Goal: Task Accomplishment & Management: Manage account settings

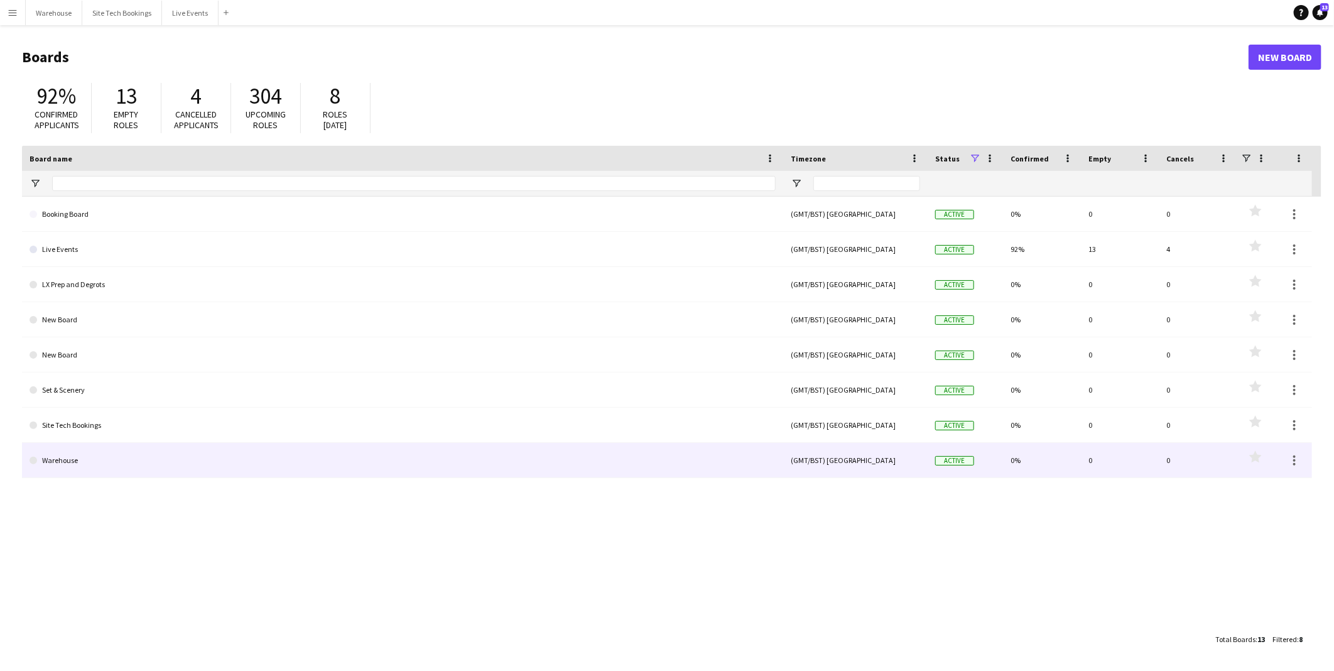
click at [141, 466] on link "Warehouse" at bounding box center [403, 460] width 746 height 35
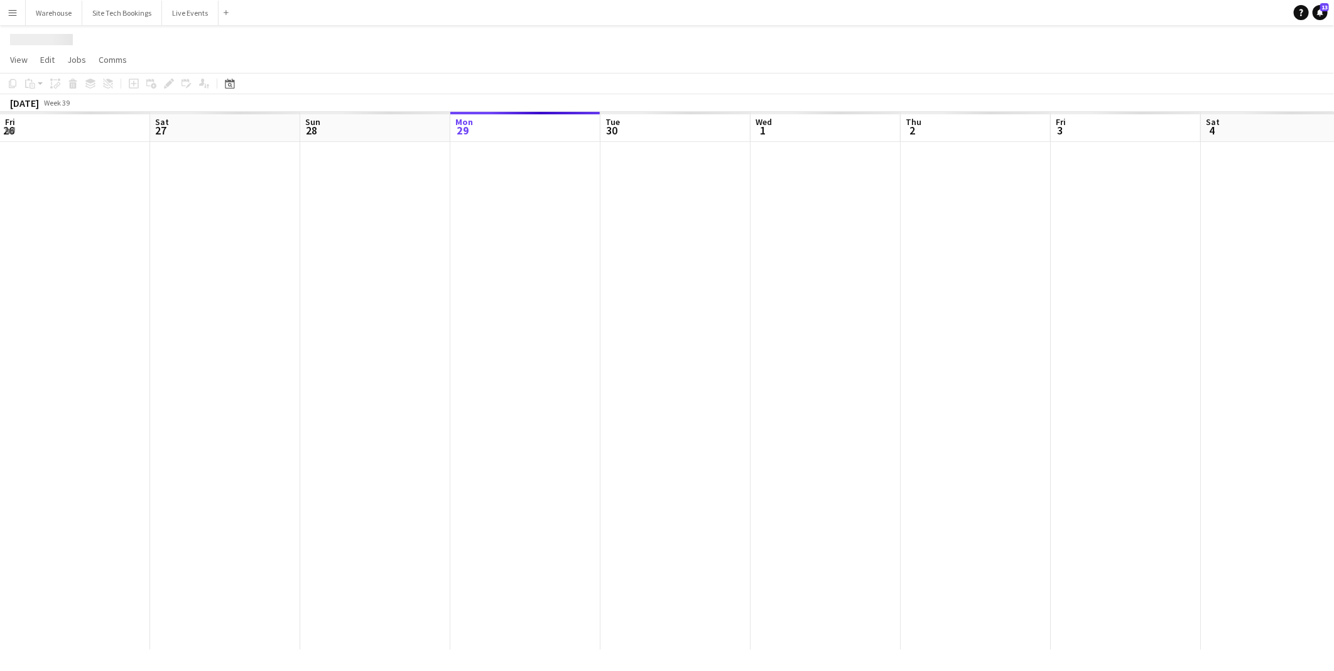
scroll to position [0, 300]
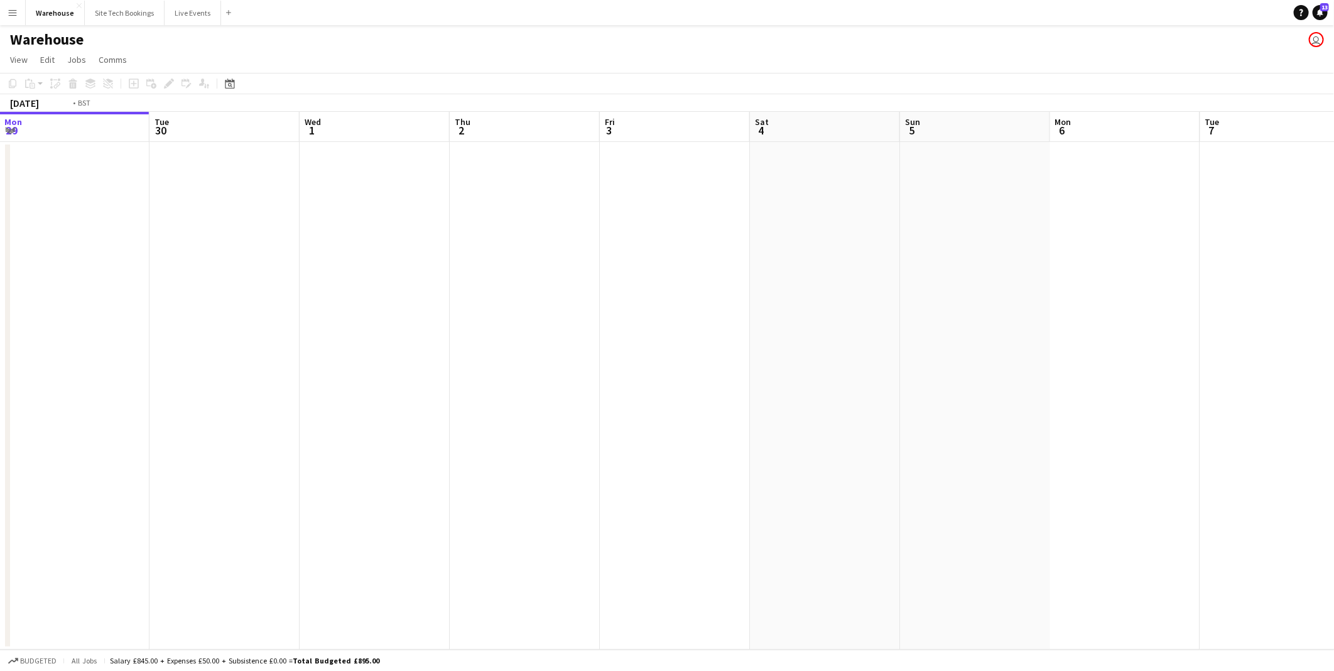
drag, startPoint x: 547, startPoint y: 438, endPoint x: 259, endPoint y: 438, distance: 288.3
click at [252, 438] on app-calendar-viewport "Fri 26 Sat 27 Sun 28 Mon 29 Tue 30 Wed 1 Thu 2 Fri 3 Sat 4 Sun 5 Mon 6 Tue 7 We…" at bounding box center [667, 381] width 1334 height 538
drag, startPoint x: 217, startPoint y: 423, endPoint x: 148, endPoint y: 421, distance: 69.7
click at [147, 421] on app-calendar-viewport "Sat 27 Sun 28 Mon 29 Tue 30 Wed 1 Thu 2 Fri 3 Sat 4 Sun 5 Mon 6 Tue 7 Wed 8 Thu…" at bounding box center [667, 381] width 1334 height 538
drag, startPoint x: 821, startPoint y: 440, endPoint x: 294, endPoint y: 421, distance: 527.9
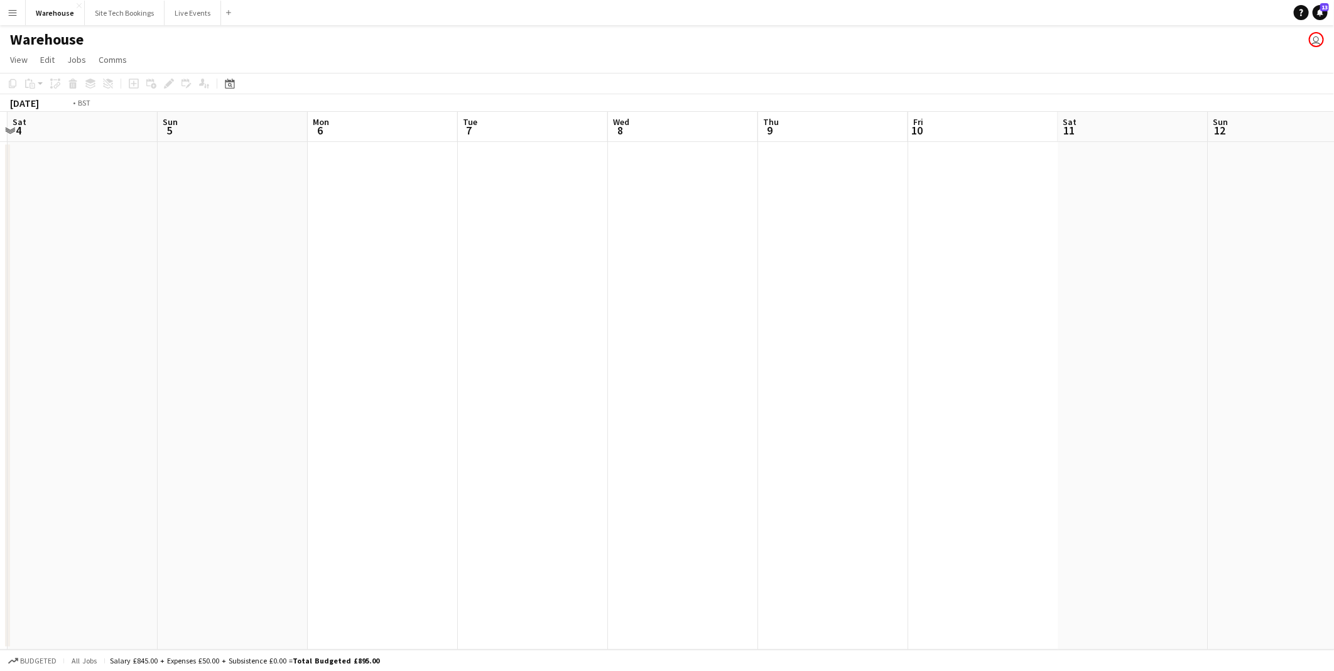
click at [294, 421] on app-calendar-viewport "Wed 1 Thu 2 Fri 3 Sat 4 Sun 5 Mon 6 Tue 7 Wed 8 Thu 9 Fri 10 Sat 11 Sun 12 Mon …" at bounding box center [667, 381] width 1334 height 538
drag, startPoint x: 344, startPoint y: 412, endPoint x: 280, endPoint y: 411, distance: 64.1
click at [281, 411] on app-calendar-viewport "Sat 4 Sun 5 Mon 6 Tue 7 Wed 8 Thu 9 Fri 10 Sat 11 Sun 12 Mon 13 Tue 14 Wed 15 T…" at bounding box center [667, 381] width 1334 height 538
drag, startPoint x: 922, startPoint y: 454, endPoint x: 613, endPoint y: 428, distance: 310.1
click at [595, 429] on app-calendar-viewport "Wed 8 Thu 9 Fri 10 Sat 11 Sun 12 Mon 13 Tue 14 Wed 15 Thu 16 Fri 17 Sat 18 Sun …" at bounding box center [667, 381] width 1334 height 538
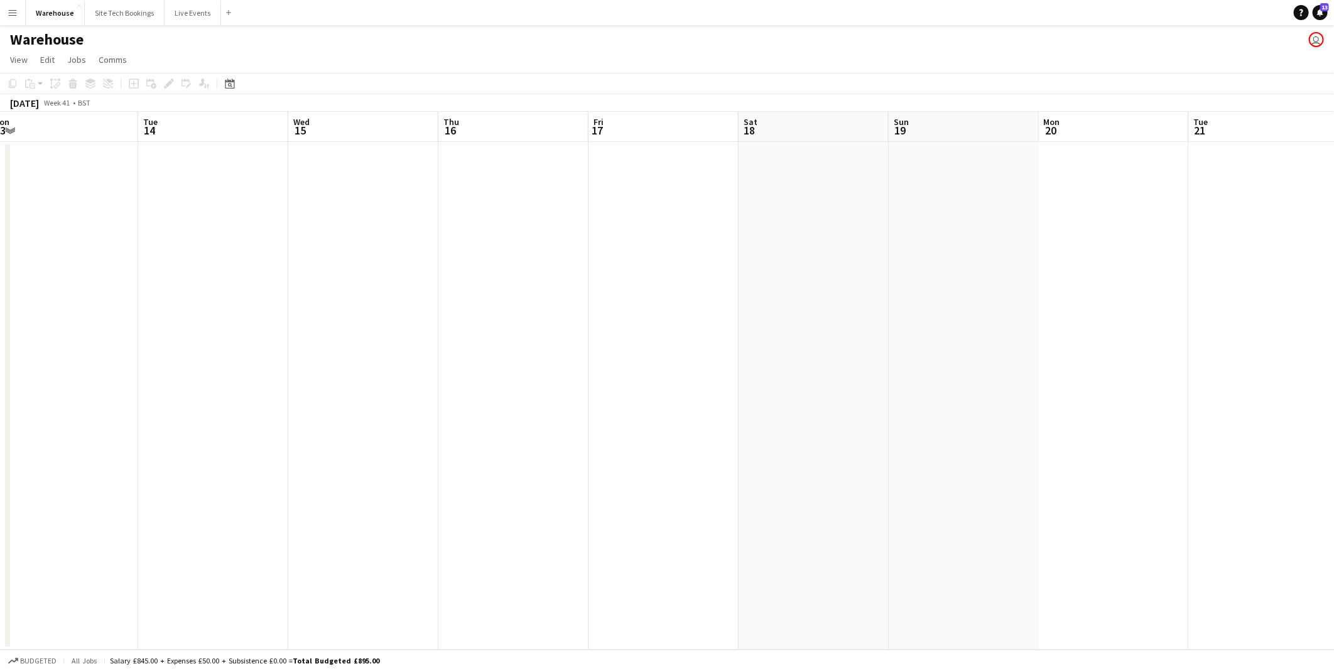
click at [572, 430] on app-calendar-viewport "Fri 10 Sat 11 Sun 12 Mon 13 Tue 14 Wed 15 Thu 16 Fri 17 Sat 18 Sun 19 Mon 20 Tu…" at bounding box center [667, 381] width 1334 height 538
drag, startPoint x: 555, startPoint y: 436, endPoint x: 509, endPoint y: 436, distance: 45.8
click at [509, 436] on app-calendar-viewport "Wed 15 Thu 16 Fri 17 Sat 18 Sun 19 Mon 20 Tue 21 Wed 22 Thu 23 Fri 24 Sat 25 Su…" at bounding box center [667, 381] width 1334 height 538
drag, startPoint x: 873, startPoint y: 462, endPoint x: 926, endPoint y: 461, distance: 53.4
click at [561, 440] on app-calendar-viewport "Thu 16 Fri 17 Sat 18 Sun 19 Mon 20 Tue 21 Wed 22 Thu 23 Fri 24 Sat 25 Sun 26 Mo…" at bounding box center [667, 381] width 1334 height 538
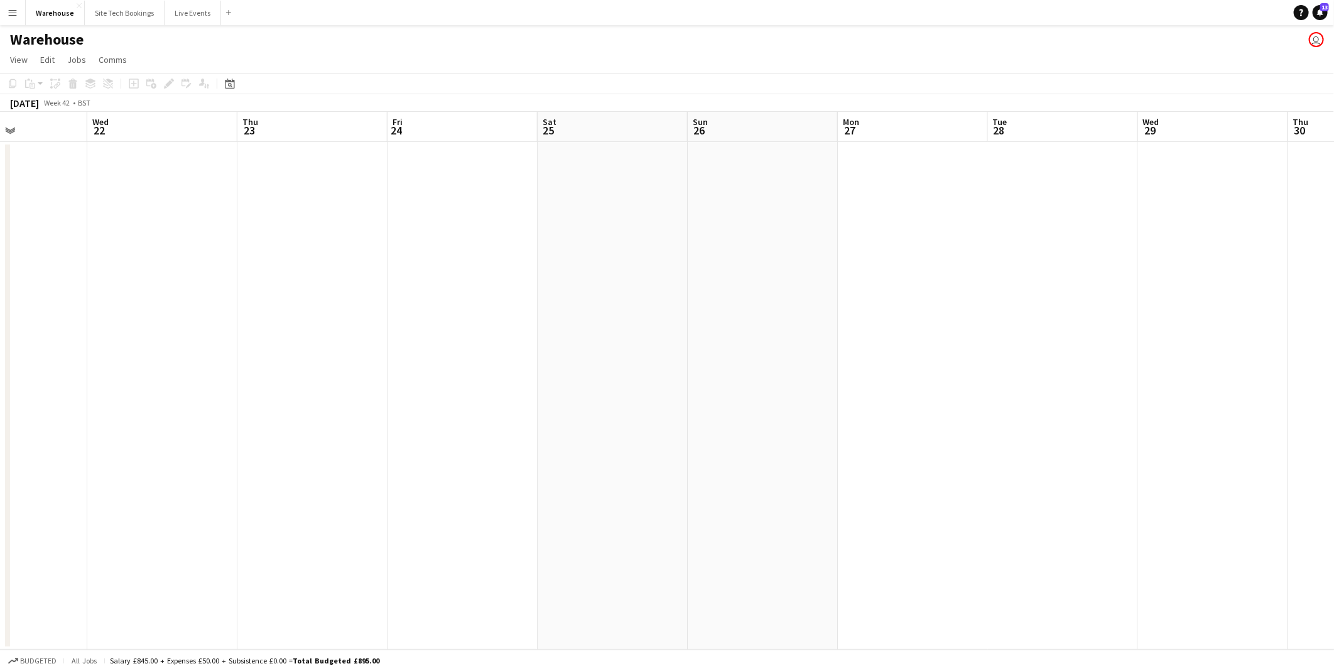
drag, startPoint x: 572, startPoint y: 453, endPoint x: 628, endPoint y: 452, distance: 56.5
click at [559, 452] on app-calendar-viewport "Sat 18 Sun 19 Mon 20 Tue 21 Wed 22 Thu 23 Fri 24 Sat 25 Sun 26 Mon 27 Tue 28 We…" at bounding box center [667, 381] width 1334 height 538
click at [511, 430] on app-calendar-viewport "Mon 20 Tue 21 Wed 22 Thu 23 Fri 24 Sat 25 Sun 26 Mon 27 Tue 28 Wed 29 Thu 30 Fr…" at bounding box center [667, 381] width 1334 height 538
click at [830, 341] on app-calendar-viewport "Thu 23 Fri 24 Sat 25 Sun 26 Mon 27 Tue 28 Wed 29 Thu 30 Fri 31 Sat 1 Sun 2 Mon …" at bounding box center [667, 381] width 1334 height 538
drag, startPoint x: 330, startPoint y: 197, endPoint x: 881, endPoint y: 239, distance: 551.8
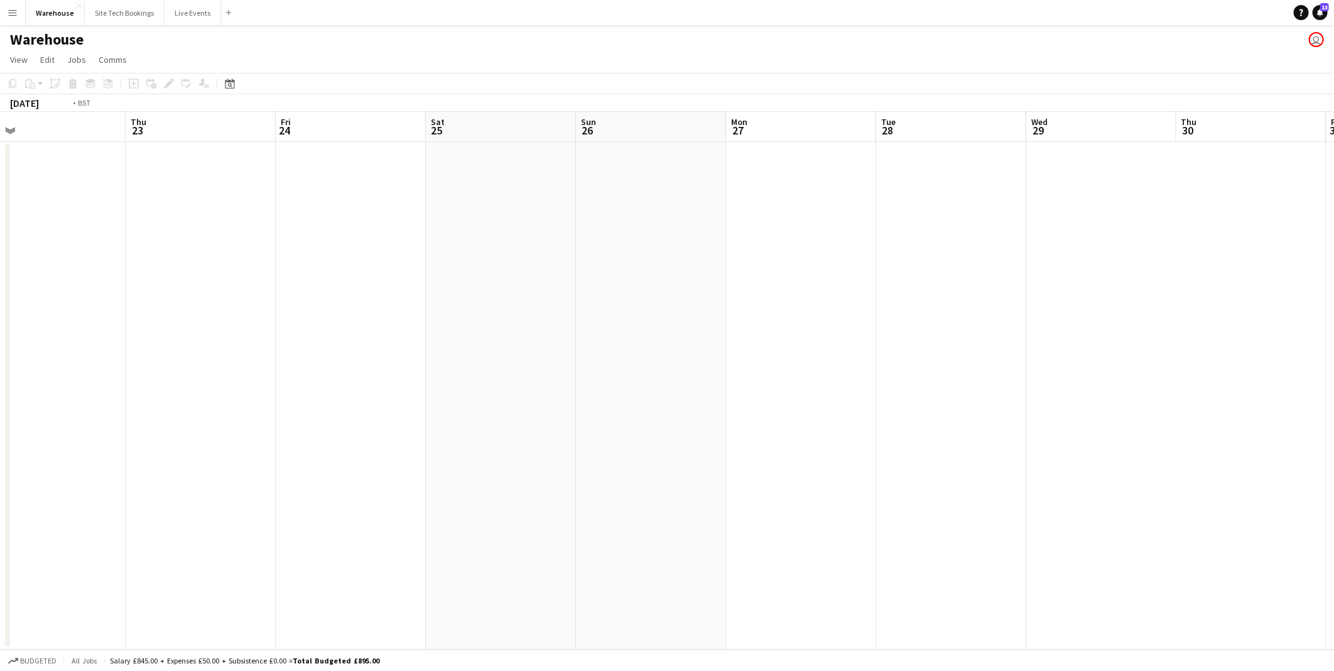
click at [938, 237] on app-calendar-viewport "Mon 20 Tue 21 Wed 22 Thu 23 Fri 24 Sat 25 Sun 26 Mon 27 Tue 28 Wed 29 Thu 30 Fr…" at bounding box center [667, 381] width 1334 height 538
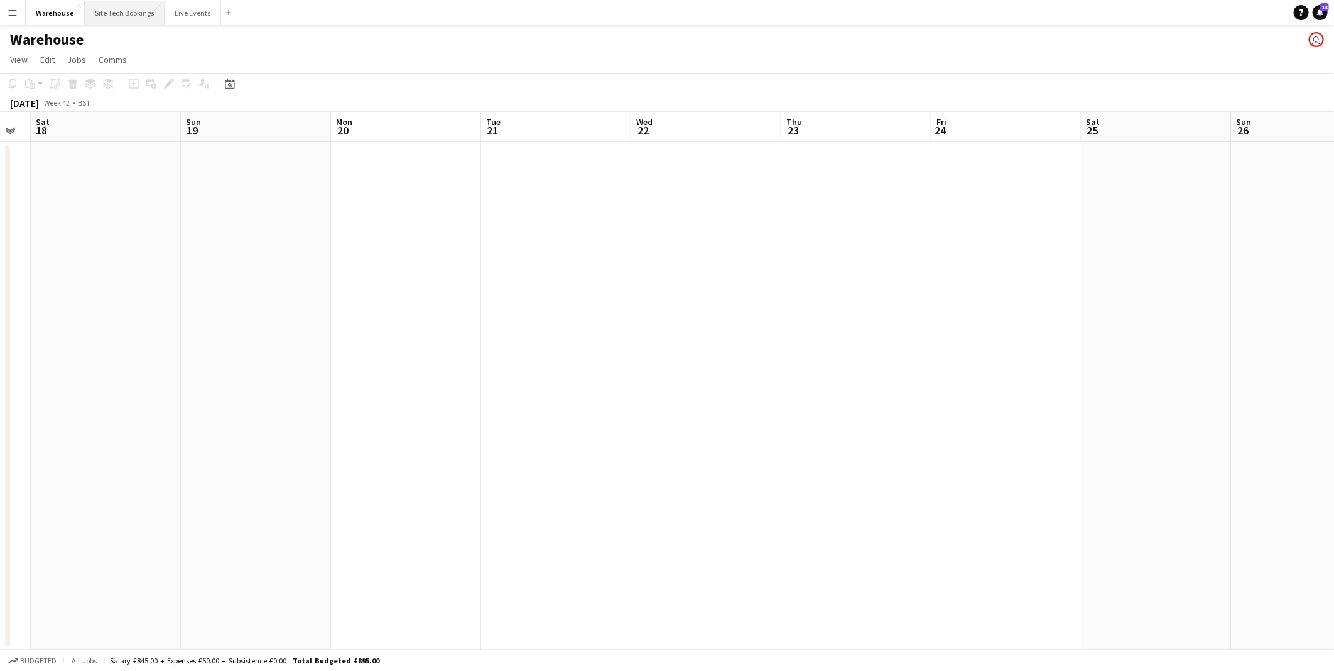
click at [121, 9] on button "Site Tech Bookings Close" at bounding box center [125, 13] width 80 height 24
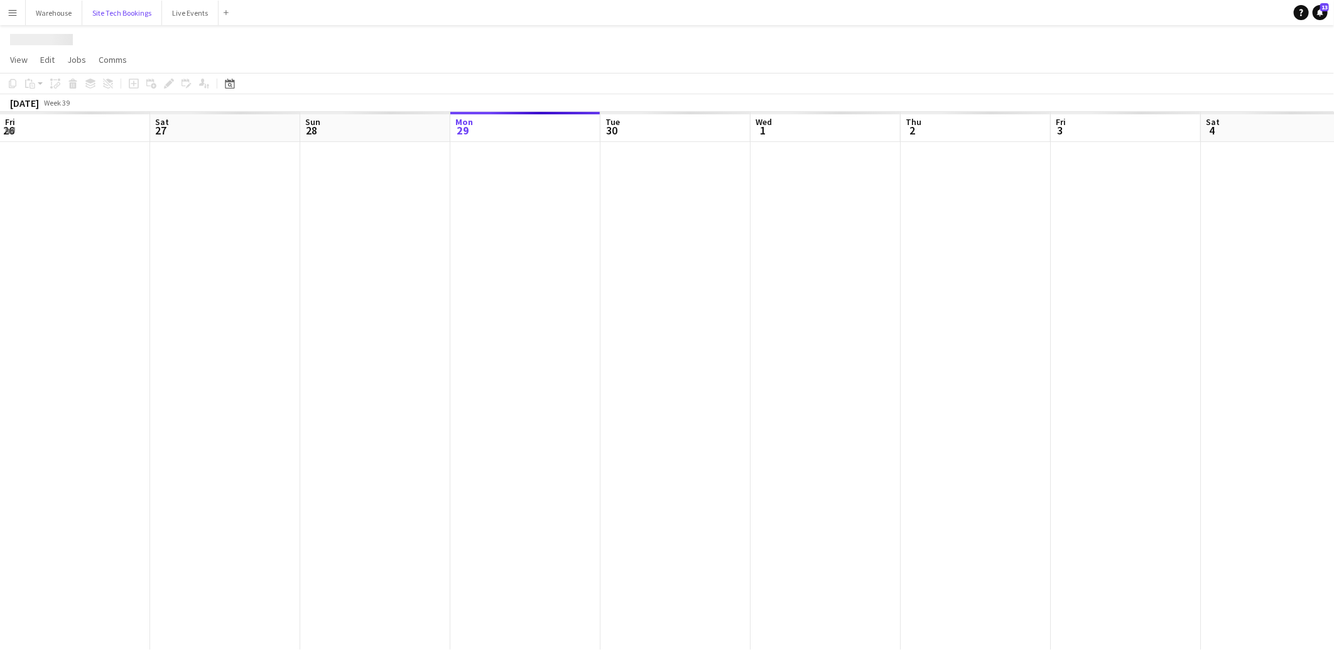
scroll to position [0, 300]
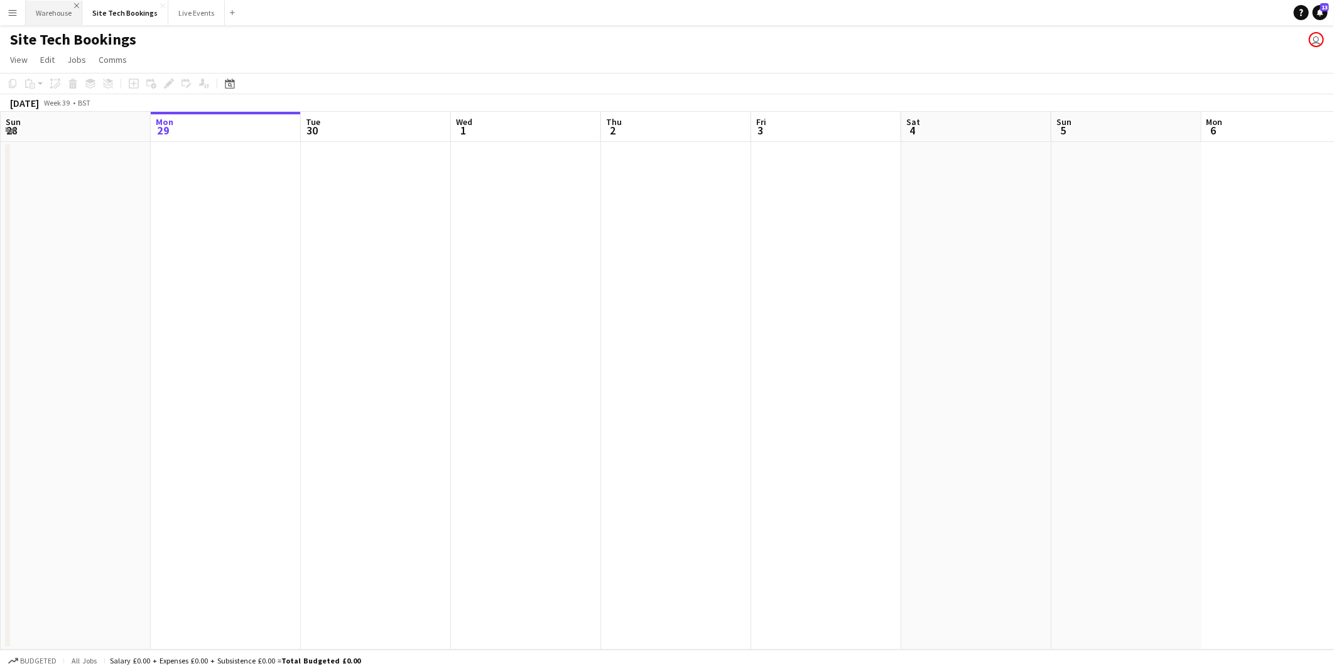
click at [74, 7] on app-icon "Close" at bounding box center [76, 5] width 5 height 5
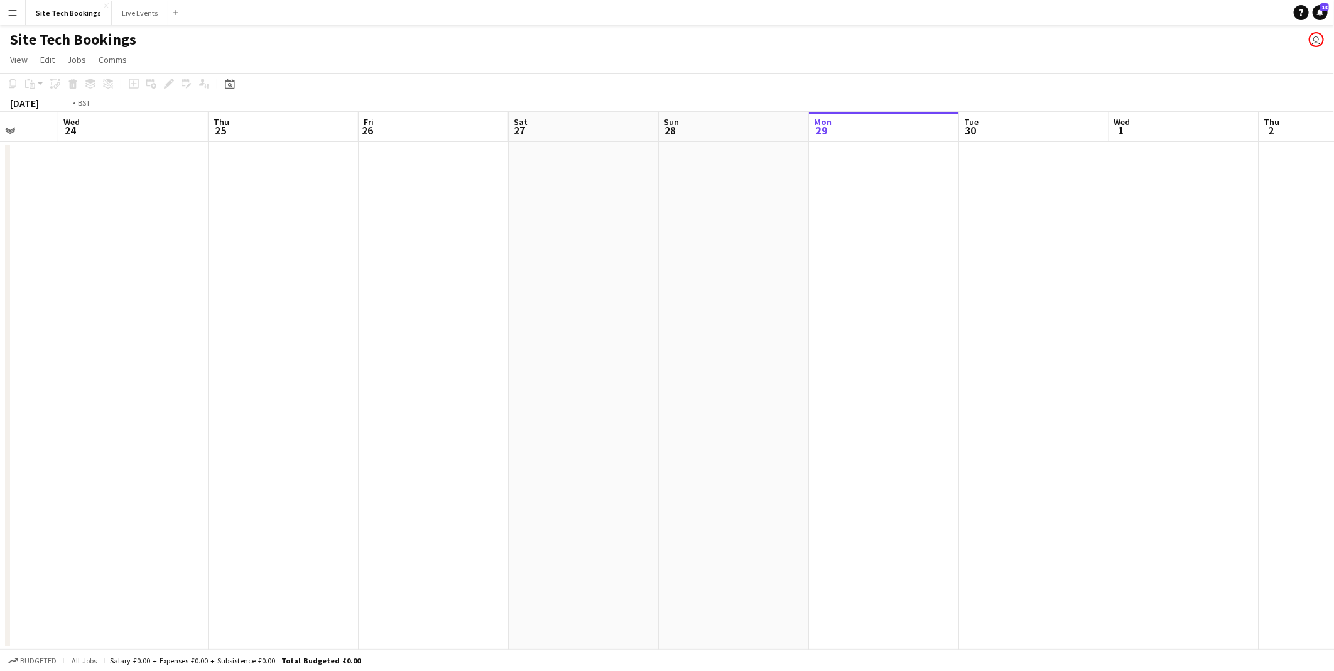
drag, startPoint x: 582, startPoint y: 531, endPoint x: 1107, endPoint y: 550, distance: 525.4
click at [1179, 565] on app-calendar-viewport "Sun 21 Mon 22 Tue 23 Wed 24 Thu 25 Fri 26 Sat 27 Sun 28 Mon 29 Tue 30 Wed 1 Thu…" at bounding box center [667, 381] width 1334 height 538
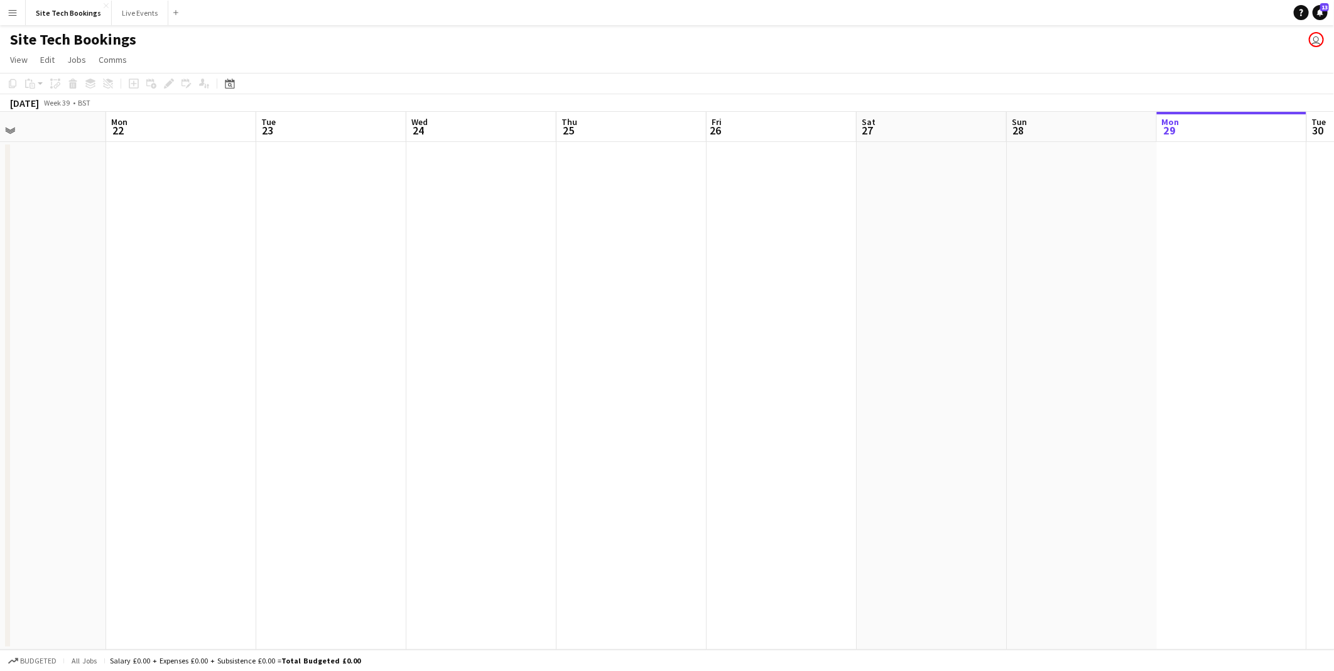
click at [985, 500] on app-calendar-viewport "Fri 19 Sat 20 Sun 21 Mon 22 Tue 23 Wed 24 Thu 25 Fri 26 Sat 27 Sun 28 Mon 29 Tu…" at bounding box center [667, 381] width 1334 height 538
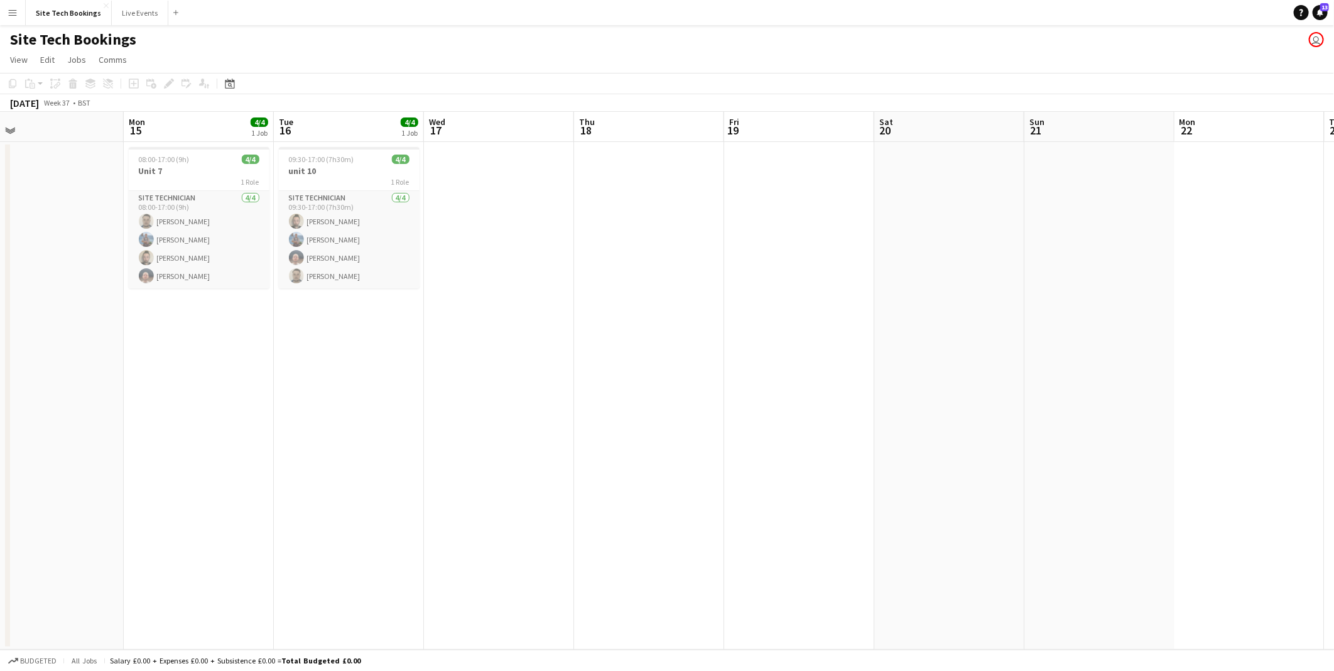
drag, startPoint x: 375, startPoint y: 467, endPoint x: 1176, endPoint y: 482, distance: 800.9
click at [1014, 472] on app-calendar-viewport "Fri 12 Sat 13 Sun 14 Mon 15 4/4 1 Job Tue 16 4/4 1 Job Wed 17 Thu 18 Fri 19 Sat…" at bounding box center [667, 381] width 1334 height 538
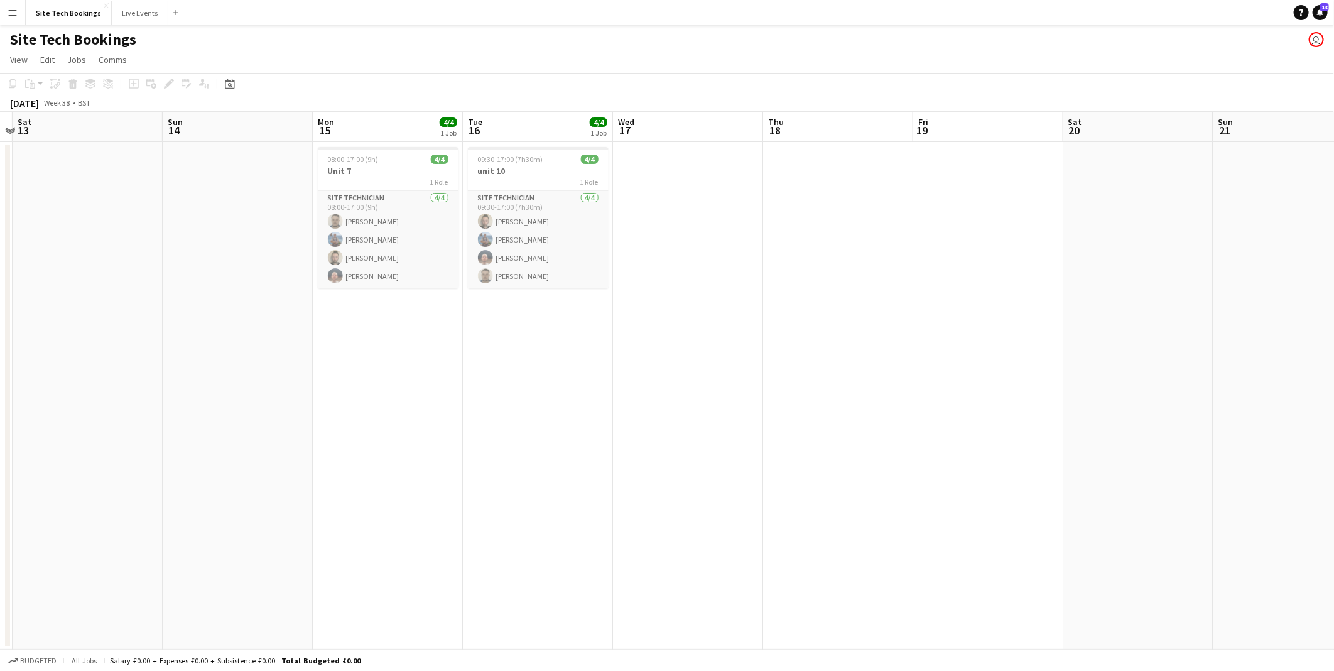
drag, startPoint x: 324, startPoint y: 431, endPoint x: 846, endPoint y: 462, distance: 522.8
click at [670, 448] on app-calendar-viewport "Wed 10 Thu 11 Fri 12 Sat 13 Sun 14 Mon 15 4/4 1 Job Tue 16 4/4 1 Job Wed 17 Thu…" at bounding box center [667, 381] width 1334 height 538
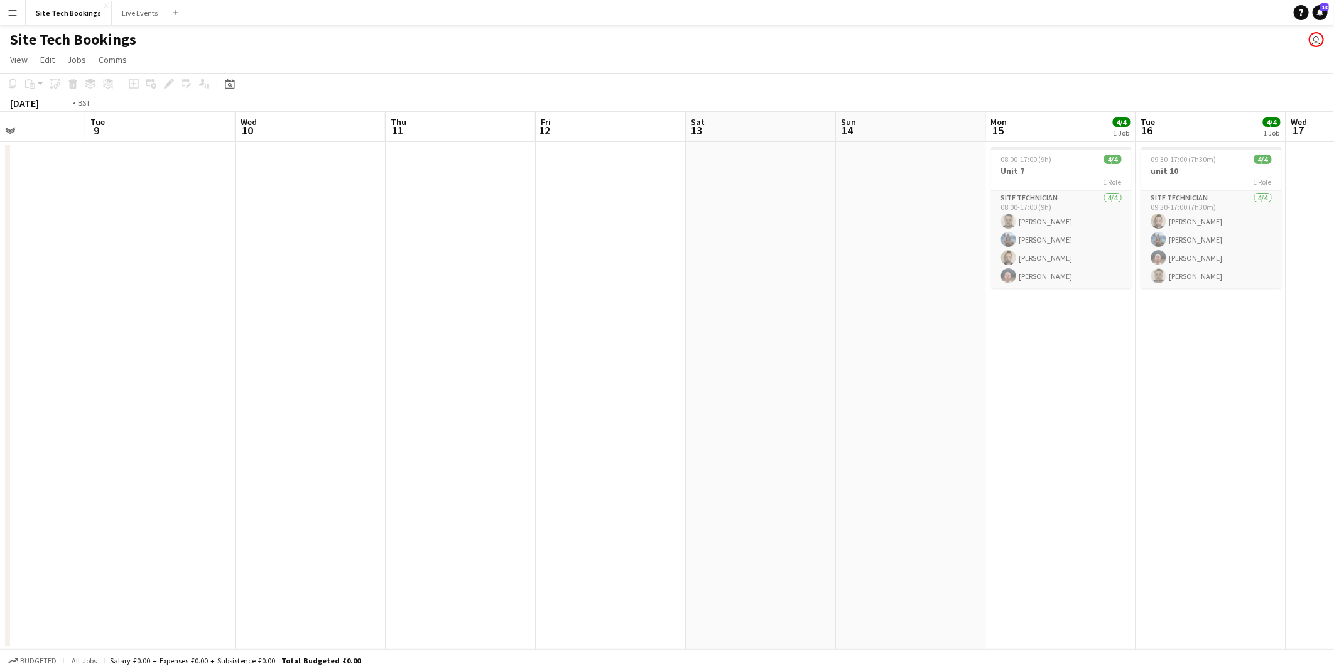
drag, startPoint x: 243, startPoint y: 450, endPoint x: 558, endPoint y: 524, distance: 323.3
click at [442, 524] on app-calendar-viewport "Fri 5 Sat 6 Sun 7 Mon 8 Tue 9 Wed 10 Thu 11 Fri 12 Sat 13 Sun 14 Mon 15 4/4 1 J…" at bounding box center [667, 381] width 1334 height 538
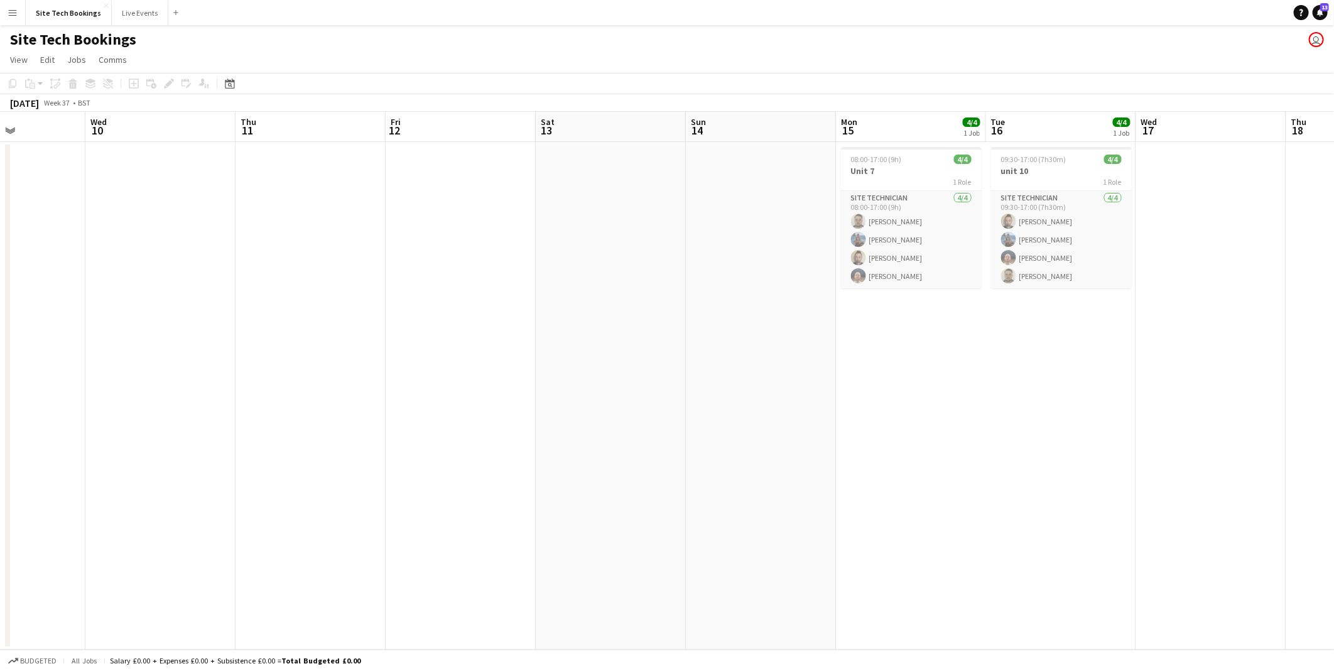
scroll to position [0, 493]
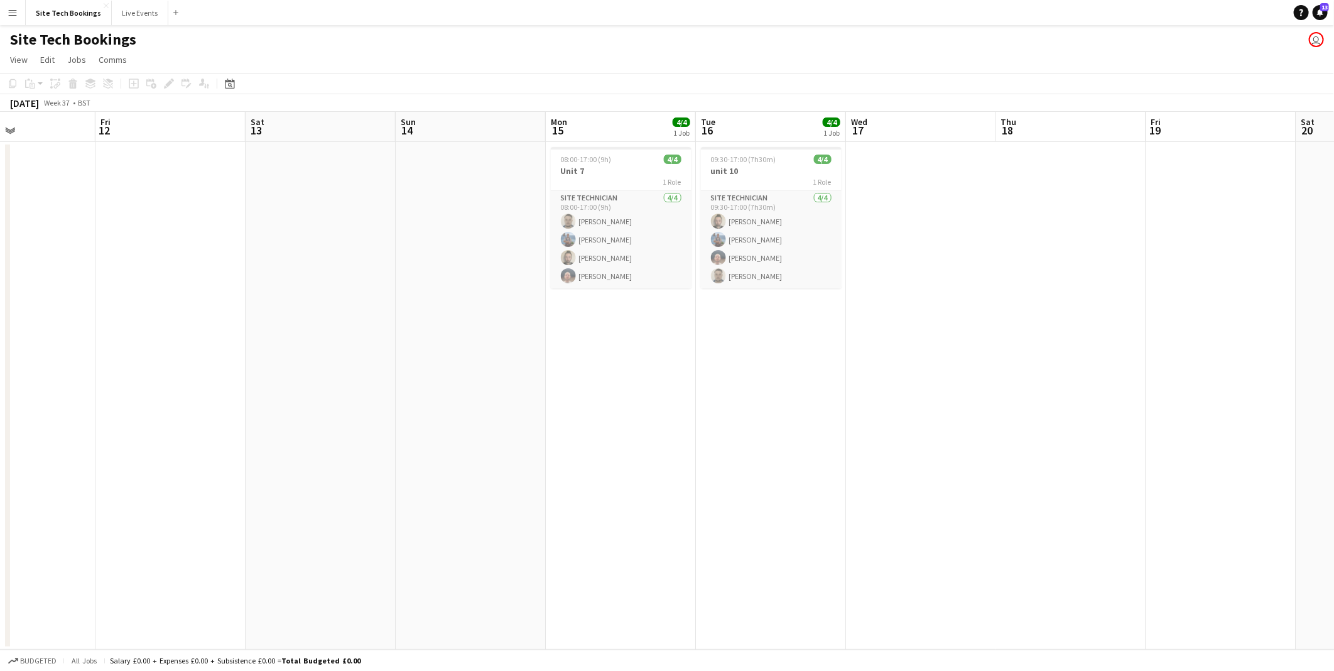
drag, startPoint x: 1220, startPoint y: 575, endPoint x: 913, endPoint y: 568, distance: 307.2
click at [913, 568] on app-calendar-viewport "Mon 8 Tue 9 Wed 10 Thu 11 Fri 12 Sat 13 Sun 14 Mon 15 4/4 1 Job Tue 16 4/4 1 Jo…" at bounding box center [667, 381] width 1334 height 538
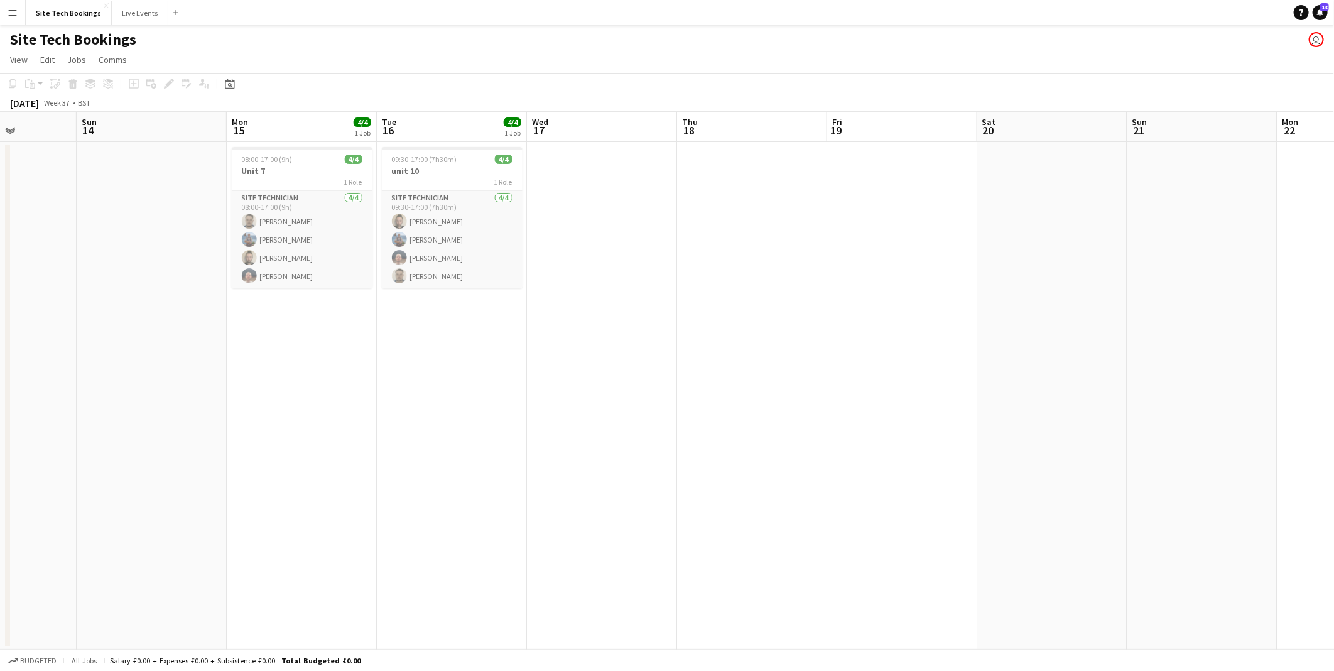
drag, startPoint x: 1009, startPoint y: 562, endPoint x: 767, endPoint y: 526, distance: 243.8
click at [656, 540] on app-calendar-viewport "Wed 10 Thu 11 Fri 12 Sat 13 Sun 14 Mon 15 4/4 1 Job Tue 16 4/4 1 Job Wed 17 Thu…" at bounding box center [667, 381] width 1334 height 538
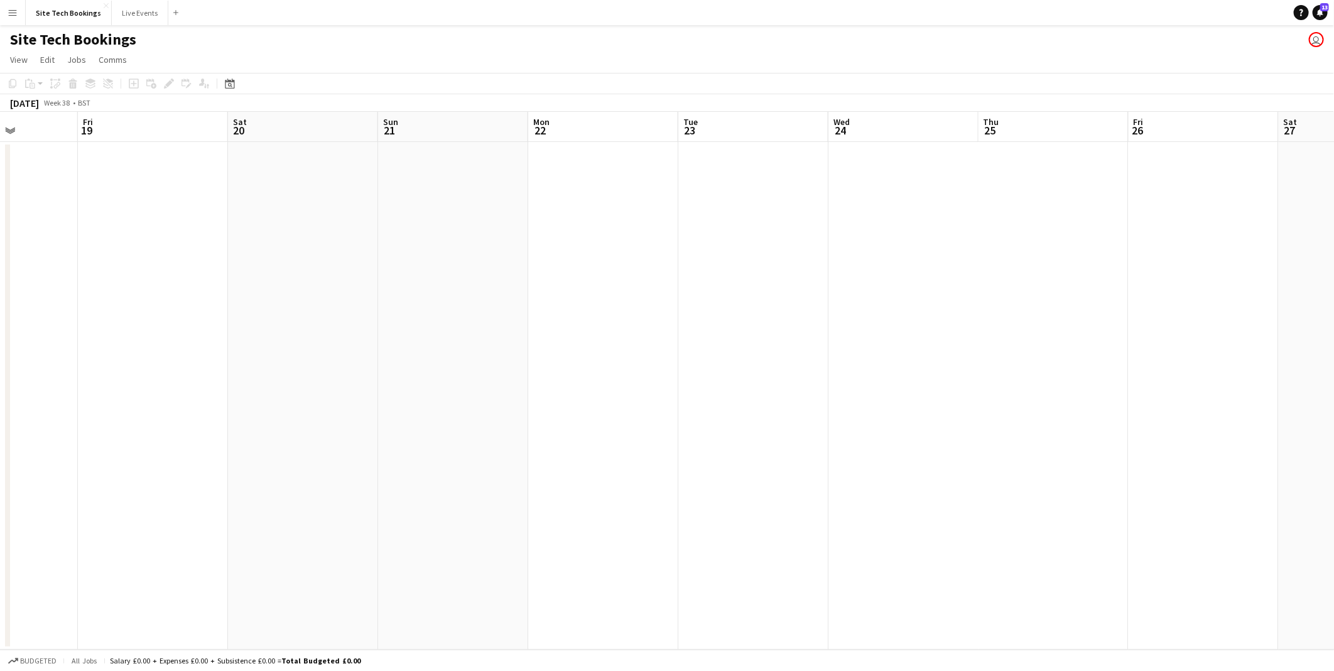
drag, startPoint x: 983, startPoint y: 553, endPoint x: 526, endPoint y: 531, distance: 457.8
click at [554, 535] on app-calendar-viewport "Mon 15 4/4 1 Job Tue 16 4/4 1 Job Wed 17 Thu 18 Fri 19 Sat 20 Sun 21 Mon 22 Tue…" at bounding box center [667, 381] width 1334 height 538
drag, startPoint x: 786, startPoint y: 499, endPoint x: 703, endPoint y: 472, distance: 87.0
click at [619, 481] on app-calendar-viewport "Wed 17 Thu 18 Fri 19 Sat 20 Sun 21 Mon 22 Tue 23 Wed 24 Thu 25 Fri 26 Sat 27 Su…" at bounding box center [667, 381] width 1334 height 538
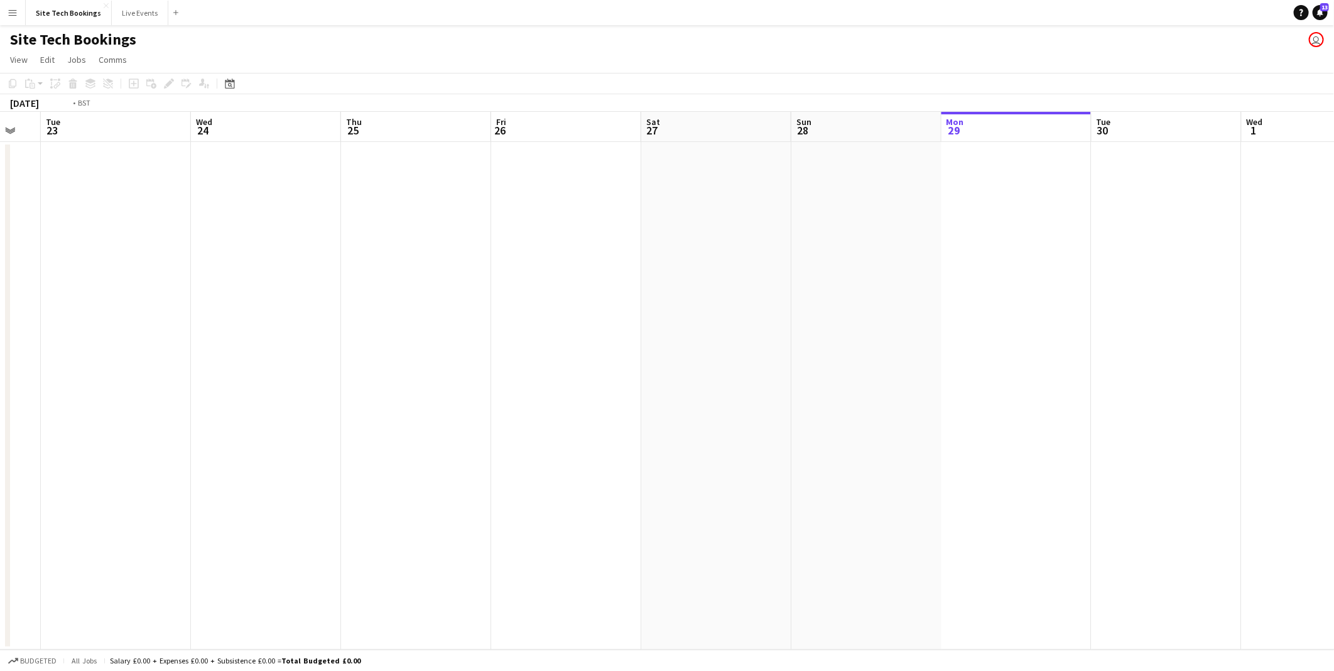
drag, startPoint x: 1294, startPoint y: 511, endPoint x: 696, endPoint y: 504, distance: 597.9
click at [697, 505] on app-calendar-viewport "Fri 19 Sat 20 Sun 21 Mon 22 Tue 23 Wed 24 Thu 25 Fri 26 Sat 27 Sun 28 Mon 29 Tu…" at bounding box center [667, 381] width 1334 height 538
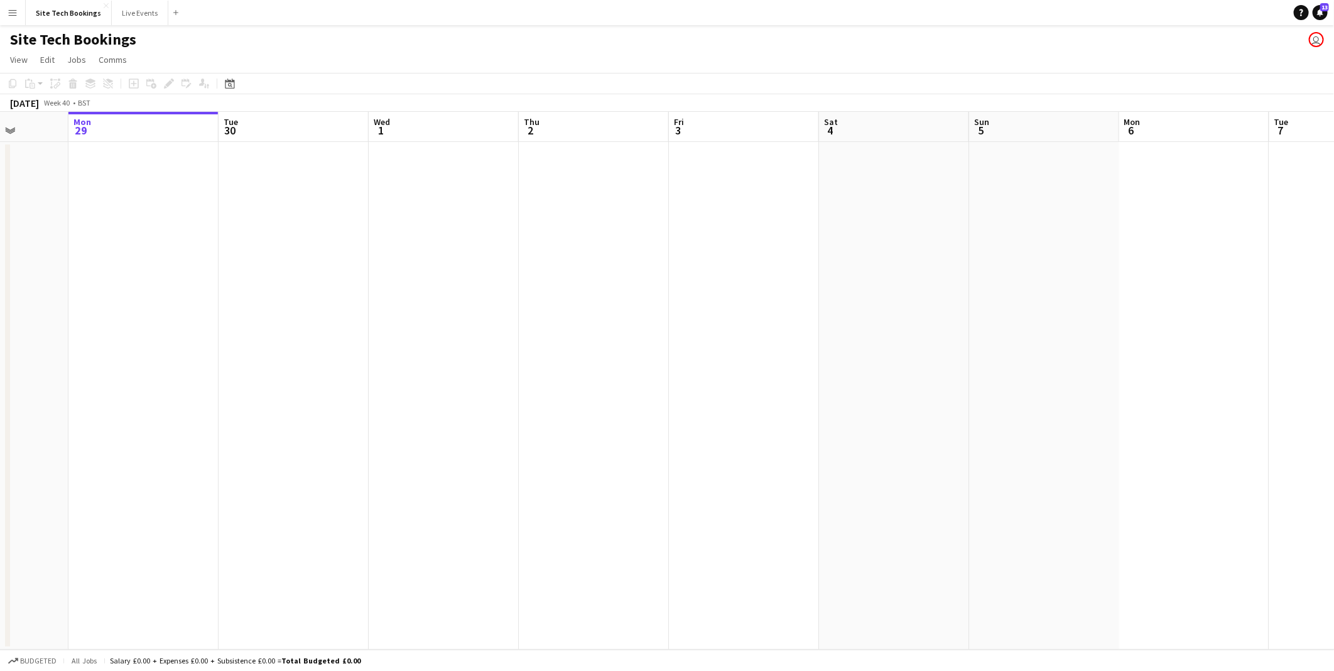
drag, startPoint x: 914, startPoint y: 516, endPoint x: 691, endPoint y: 484, distance: 226.0
click at [691, 505] on app-calendar-viewport "Fri 26 Sat 27 Sun 28 Mon 29 Tue 30 Wed 1 Thu 2 Fri 3 Sat 4 Sun 5 Mon 6 Tue 7 We…" at bounding box center [667, 381] width 1334 height 538
click at [117, 14] on button "Live Events Close" at bounding box center [140, 13] width 57 height 24
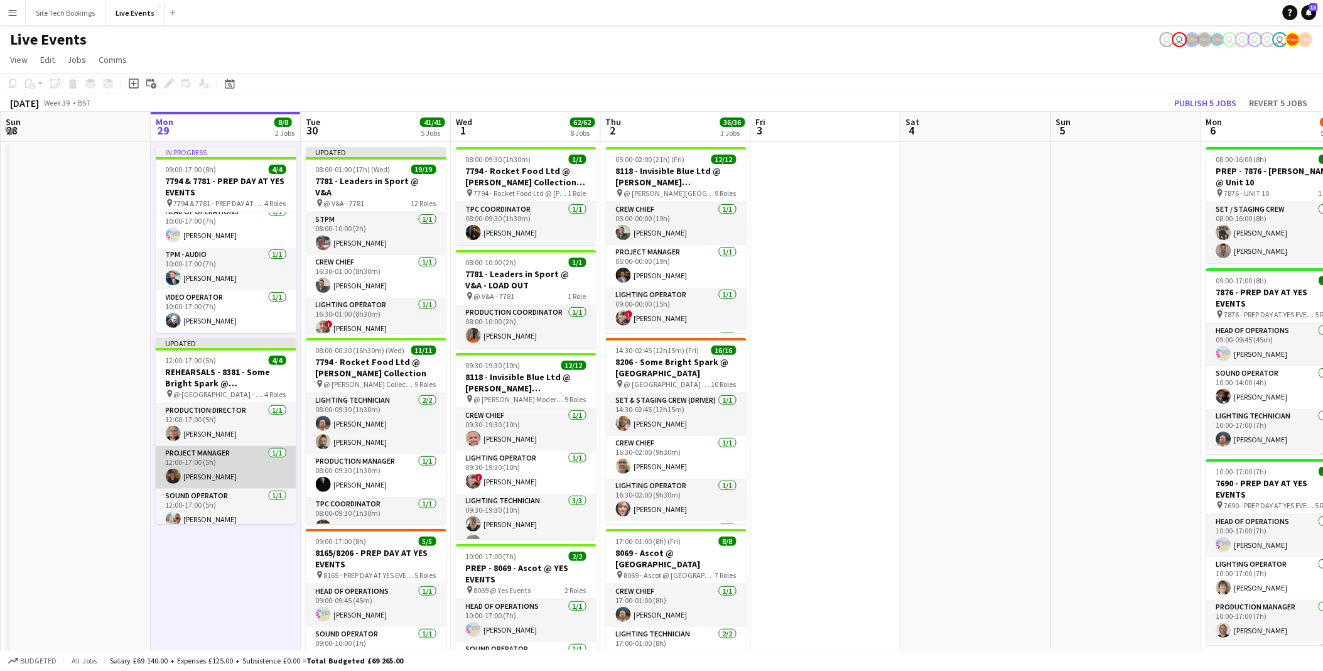
click at [166, 477] on app-user-avatar at bounding box center [173, 476] width 15 height 15
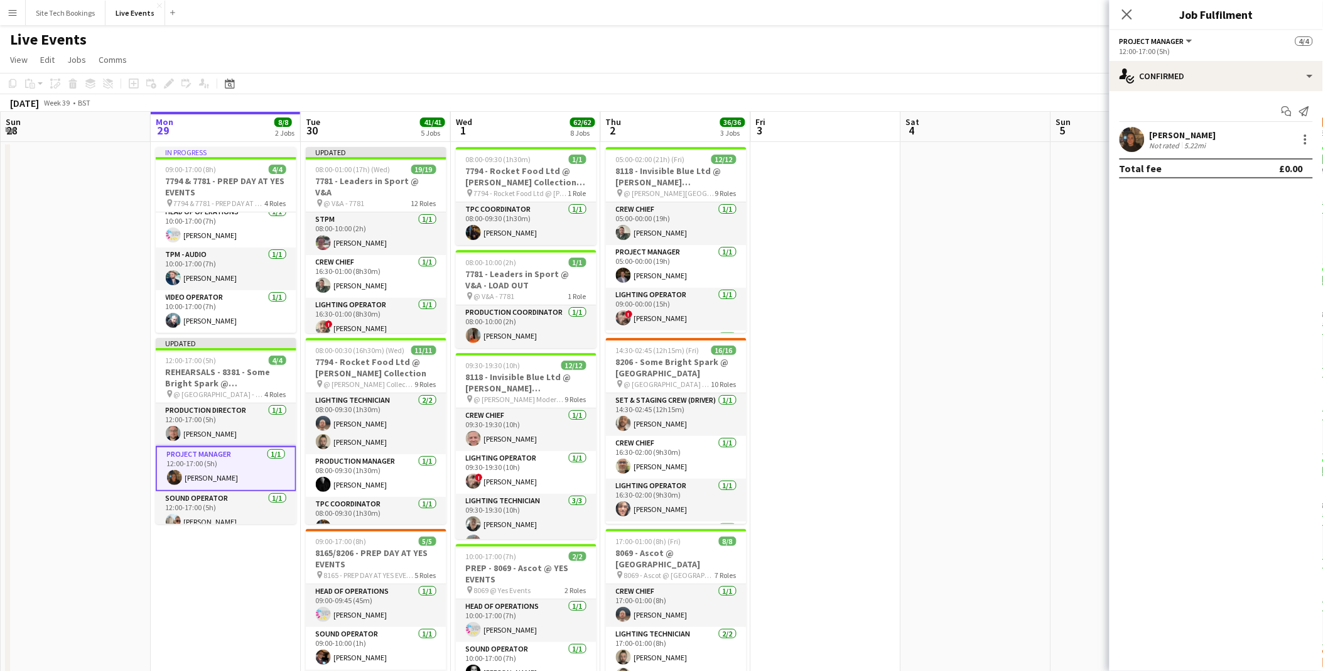
click at [1125, 136] on app-user-avatar at bounding box center [1132, 139] width 25 height 25
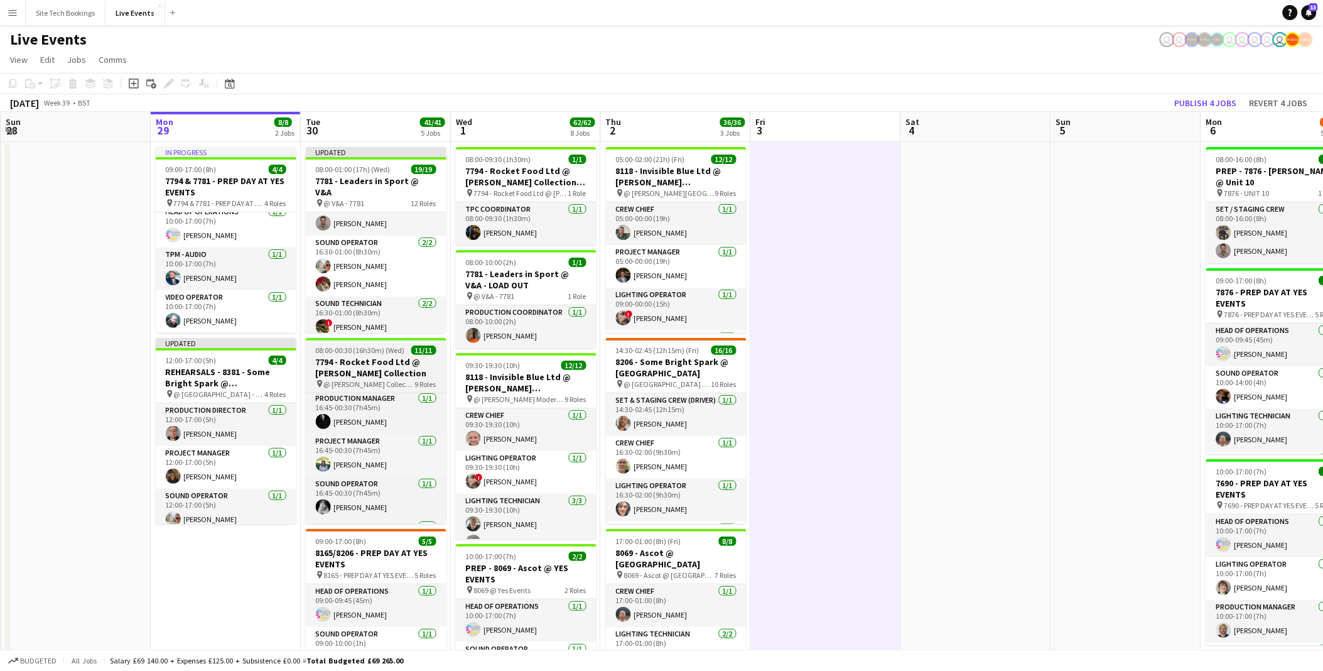
scroll to position [291, 0]
